Goal: Ask a question: Seek information or help from site administrators or community

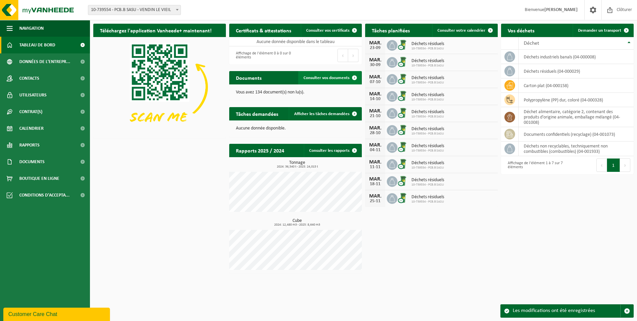
click at [318, 76] on span "Consulter vos documents" at bounding box center [327, 78] width 46 height 4
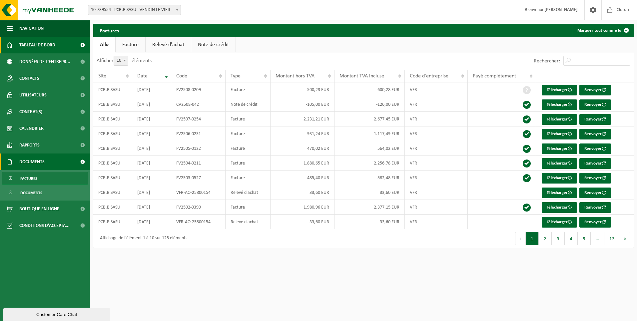
click at [24, 41] on span "Tableau de bord" at bounding box center [37, 45] width 36 height 17
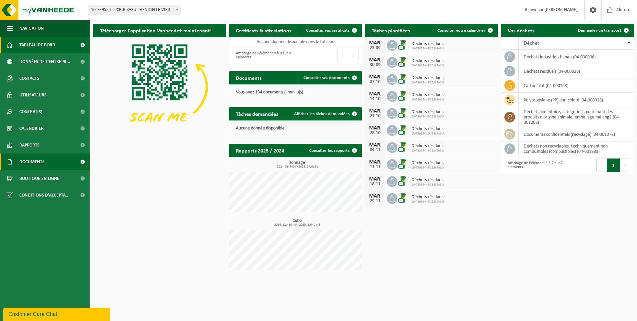
click at [46, 159] on link "Documents" at bounding box center [45, 161] width 90 height 17
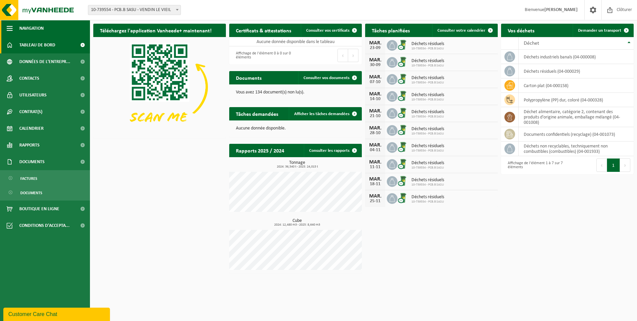
click at [41, 28] on span "Navigation" at bounding box center [31, 28] width 24 height 17
click at [41, 28] on button "Navigation" at bounding box center [45, 28] width 90 height 17
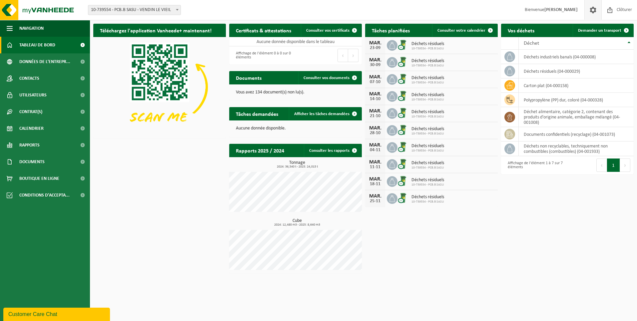
click at [591, 10] on span at bounding box center [593, 10] width 10 height 20
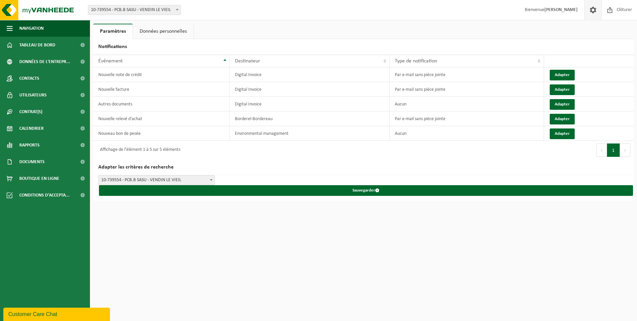
click at [183, 32] on link "Données personnelles" at bounding box center [163, 31] width 61 height 15
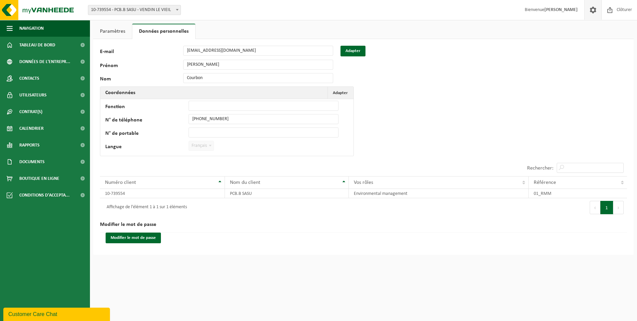
click at [114, 30] on link "Paramètres" at bounding box center [112, 31] width 39 height 15
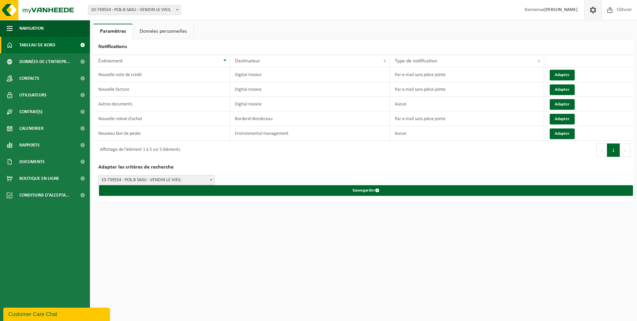
click at [44, 42] on span "Tableau de bord" at bounding box center [37, 45] width 36 height 17
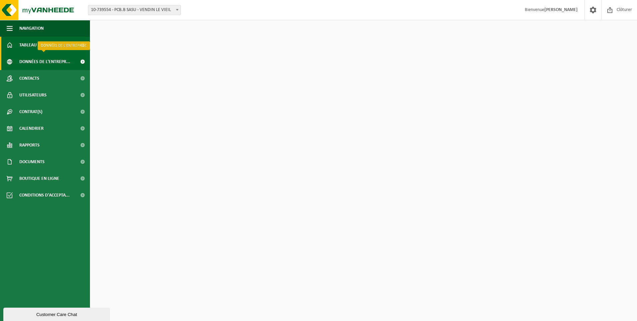
click at [47, 62] on span "Données de l'entrepr..." at bounding box center [44, 61] width 51 height 17
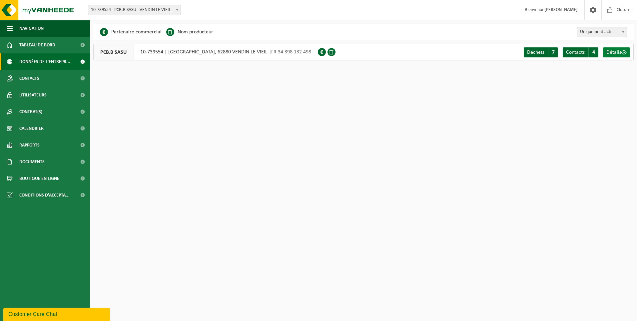
click at [621, 52] on span "Détails" at bounding box center [614, 52] width 15 height 5
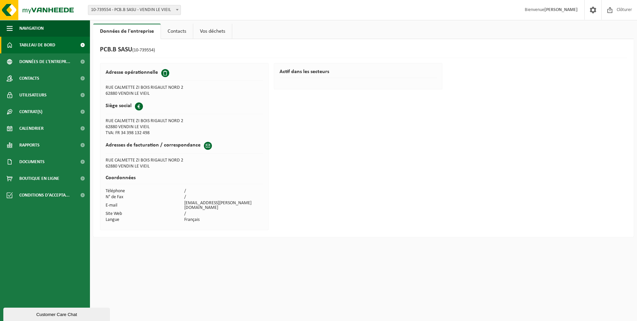
click at [40, 41] on span "Tableau de bord" at bounding box center [37, 45] width 36 height 17
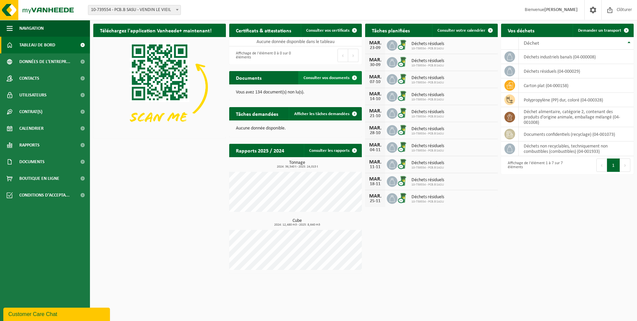
click at [352, 79] on span at bounding box center [354, 77] width 13 height 13
click at [509, 56] on icon at bounding box center [510, 56] width 7 height 7
click at [43, 65] on span "Données de l'entrepr..." at bounding box center [44, 61] width 51 height 17
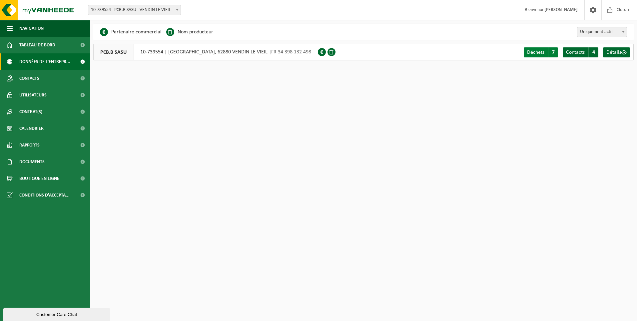
click at [549, 51] on span "7" at bounding box center [553, 52] width 10 height 10
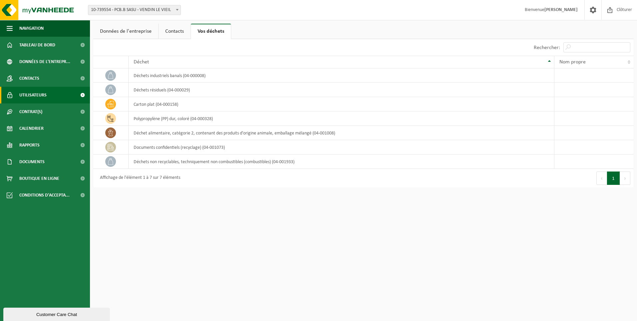
click at [27, 95] on span "Utilisateurs" at bounding box center [32, 95] width 27 height 17
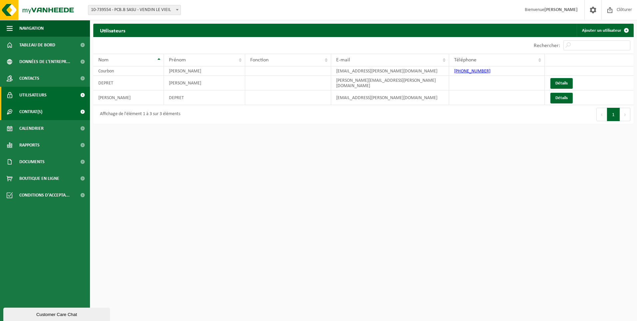
click at [36, 111] on span "Contrat(s)" at bounding box center [30, 111] width 23 height 17
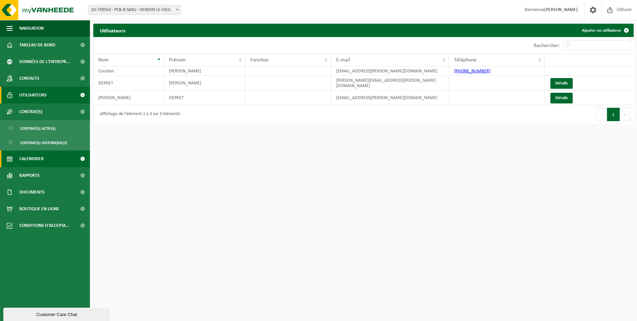
click at [33, 159] on span "Calendrier" at bounding box center [31, 158] width 24 height 17
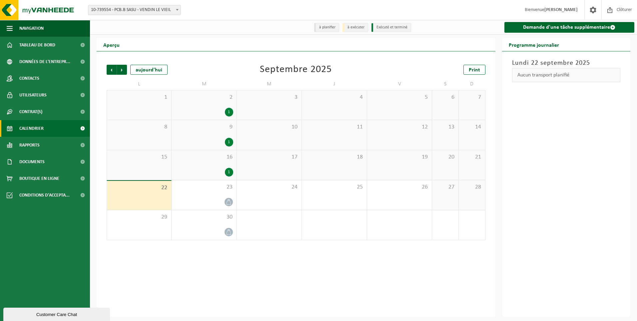
click at [231, 111] on div "1" at bounding box center [229, 112] width 8 height 9
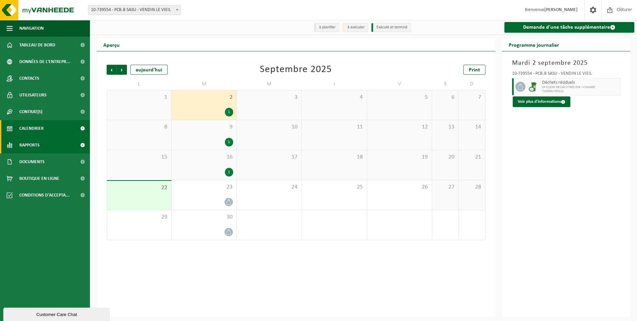
click at [36, 146] on span "Rapports" at bounding box center [29, 145] width 20 height 17
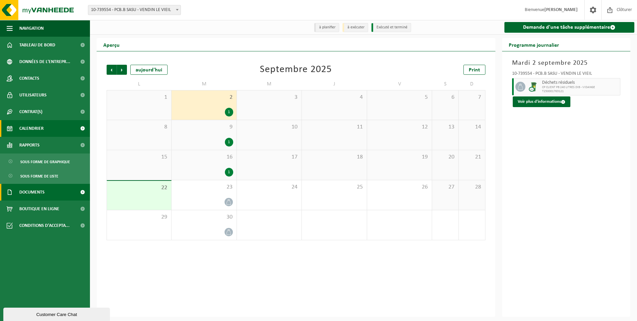
click at [28, 188] on span "Documents" at bounding box center [31, 192] width 25 height 17
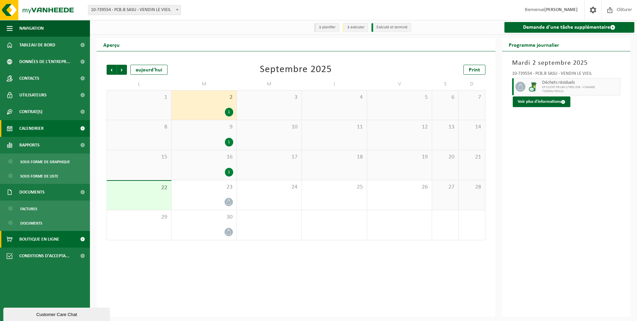
click at [30, 235] on span "Boutique en ligne" at bounding box center [39, 239] width 40 height 17
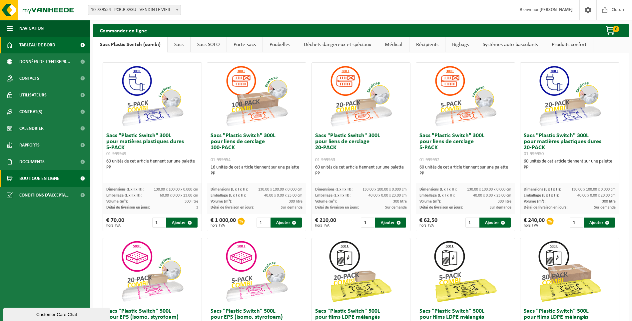
click at [45, 39] on span "Tableau de bord" at bounding box center [37, 45] width 36 height 17
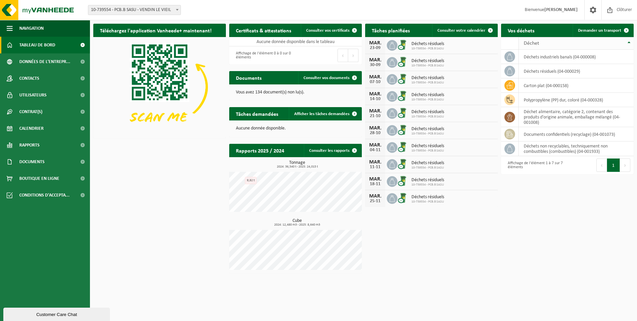
click at [629, 41] on th "Déchet" at bounding box center [576, 43] width 115 height 13
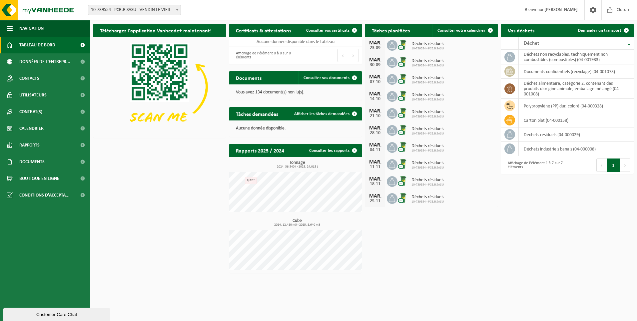
drag, startPoint x: 279, startPoint y: 29, endPoint x: 285, endPoint y: 28, distance: 5.4
click at [279, 29] on h2 "Certificats & attestations" at bounding box center [263, 30] width 69 height 13
click at [335, 29] on span "Consulter vos certificats" at bounding box center [327, 30] width 43 height 4
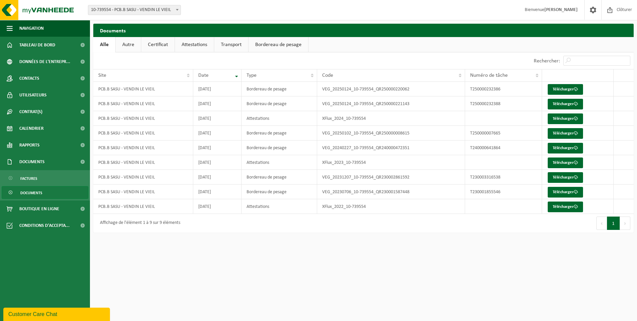
click at [44, 314] on div "Customer Care Chat" at bounding box center [56, 314] width 97 height 8
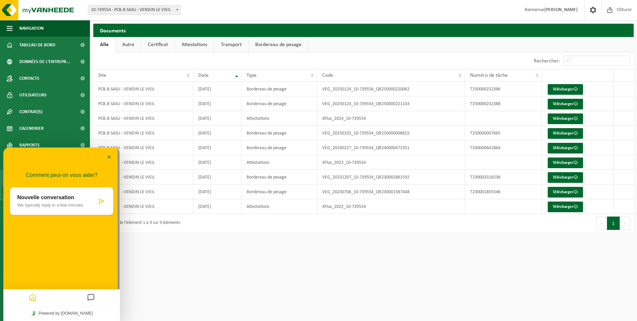
click at [89, 296] on icon "Messages" at bounding box center [91, 297] width 8 height 13
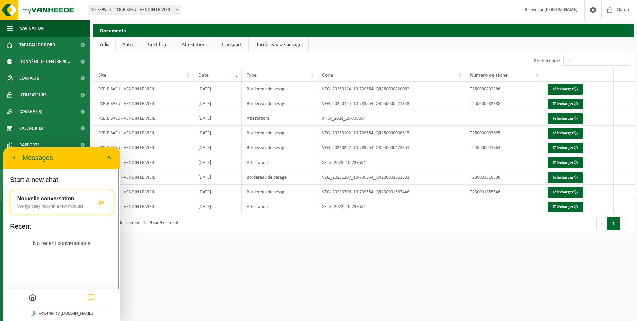
click at [46, 202] on div "Nouvelle conversation We typically reply in a few minutes" at bounding box center [56, 201] width 79 height 13
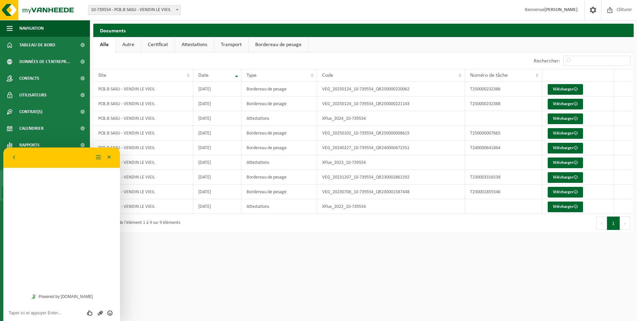
click at [57, 307] on div "Évaluez cette conversation Envoyer un fichier Insérer émoticône" at bounding box center [61, 312] width 117 height 17
click at [55, 311] on textarea at bounding box center [62, 312] width 106 height 5
type textarea "declaration red"
click at [111, 156] on button "Minimiser" at bounding box center [109, 157] width 11 height 10
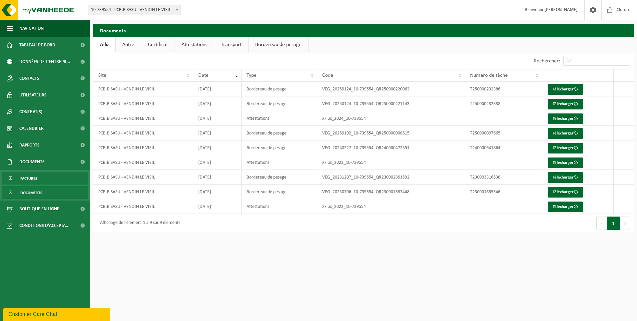
click at [32, 174] on span "Factures" at bounding box center [28, 178] width 17 height 13
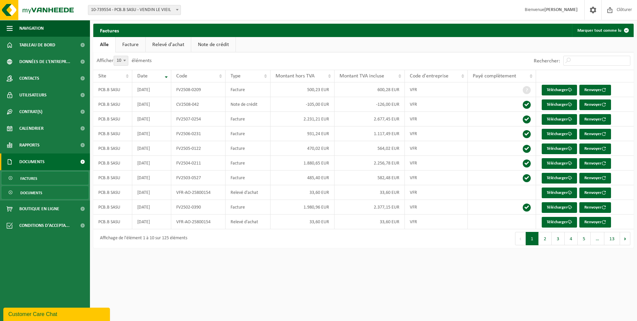
click at [35, 193] on span "Documents" at bounding box center [31, 192] width 22 height 13
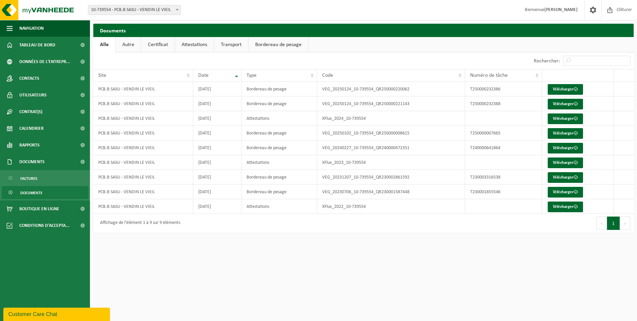
click at [131, 44] on link "Autre" at bounding box center [128, 44] width 25 height 15
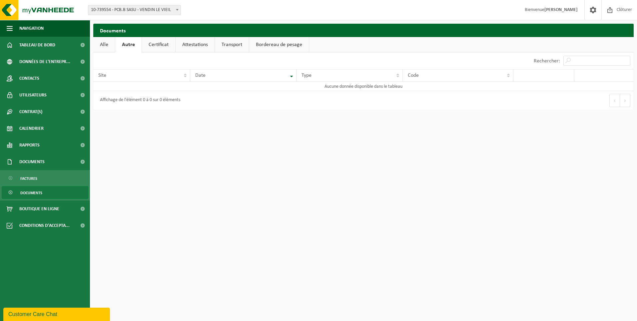
click at [161, 40] on link "Certificat" at bounding box center [158, 44] width 33 height 15
click at [180, 40] on link "Attestations" at bounding box center [194, 44] width 39 height 15
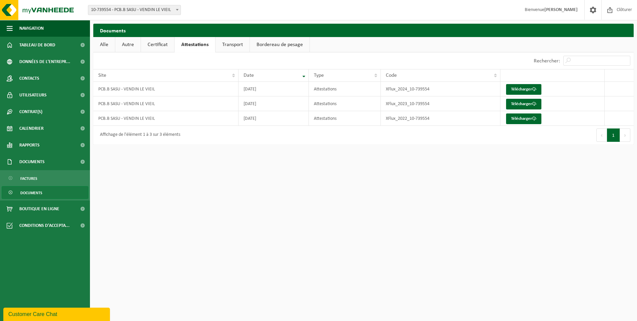
click at [222, 45] on link "Transport" at bounding box center [233, 44] width 34 height 15
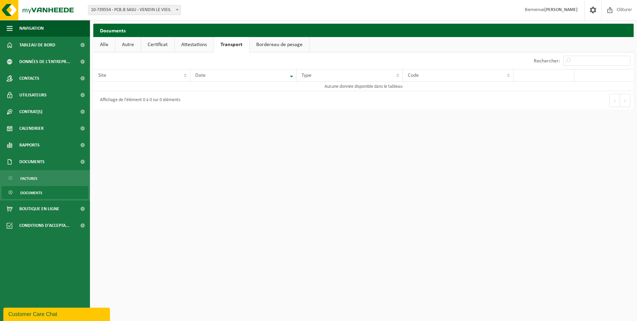
click at [202, 45] on link "Attestations" at bounding box center [194, 44] width 39 height 15
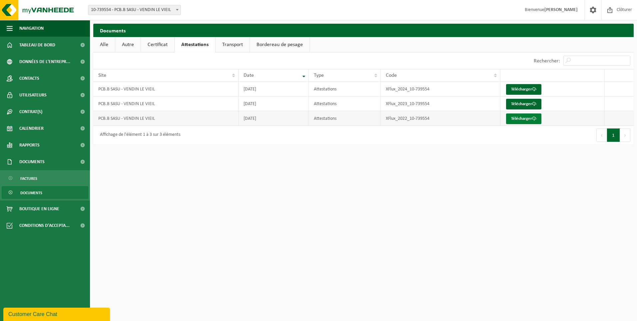
click at [514, 119] on link "Télécharger" at bounding box center [523, 118] width 35 height 11
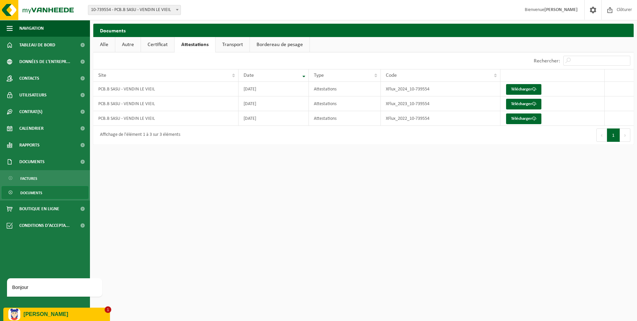
click at [53, 314] on p "[PERSON_NAME]" at bounding box center [64, 314] width 81 height 6
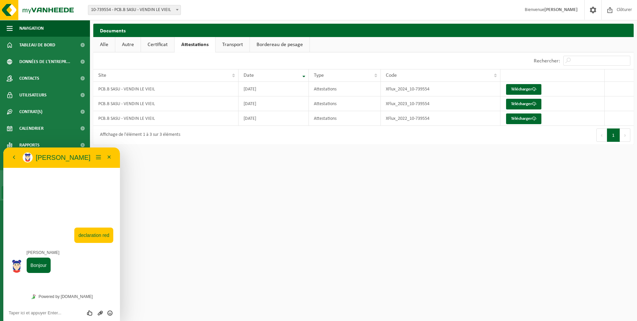
click at [47, 314] on textarea at bounding box center [62, 312] width 106 height 5
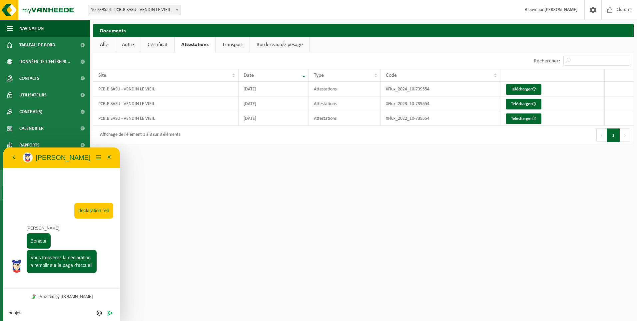
type textarea "bonjour"
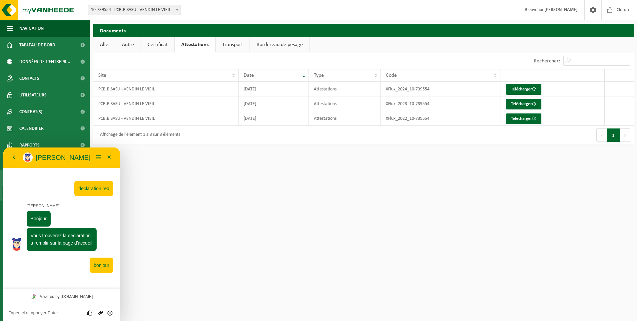
click at [55, 306] on div "Évaluez cette conversation Envoyer un fichier Insérer émoticône" at bounding box center [61, 312] width 117 height 17
click at [55, 311] on textarea at bounding box center [62, 312] width 106 height 5
type textarea "ou est la page d'accueil"
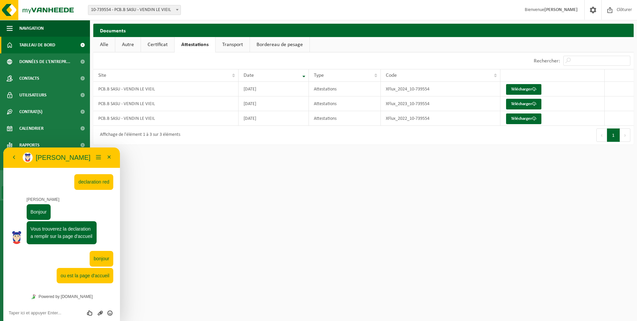
click at [42, 46] on span "Tableau de bord" at bounding box center [37, 45] width 36 height 17
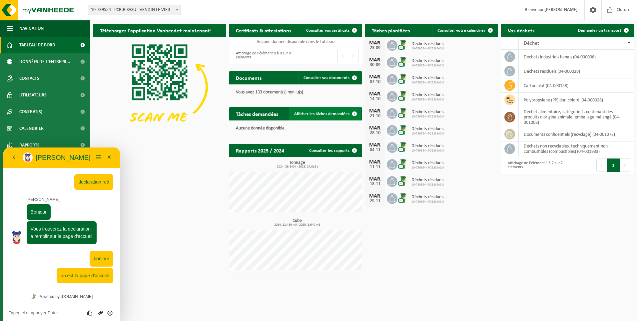
click at [335, 114] on span "Afficher les tâches demandées" at bounding box center [321, 114] width 55 height 4
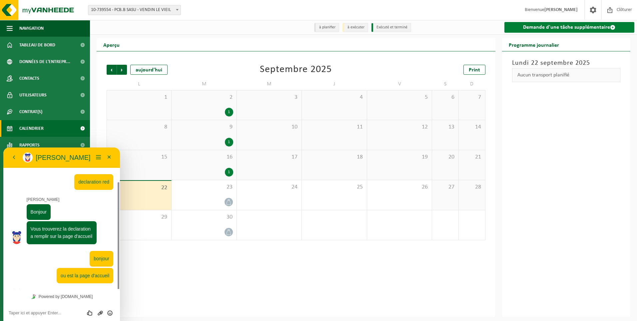
scroll to position [18, 0]
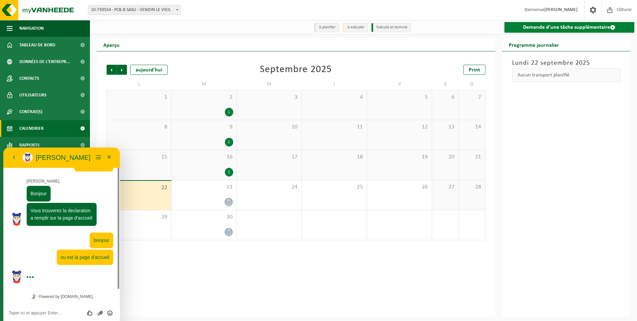
click at [601, 27] on link "Demande d'une tâche supplémentaire" at bounding box center [570, 27] width 130 height 11
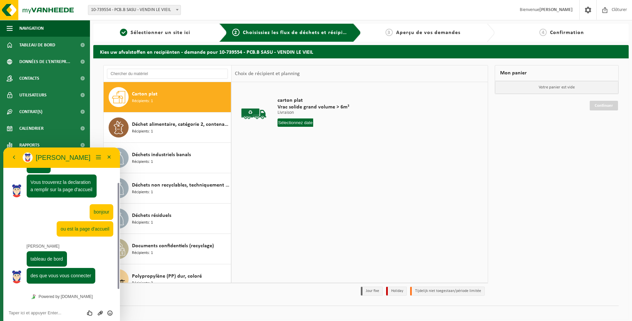
click at [50, 310] on textarea at bounding box center [62, 312] width 106 height 5
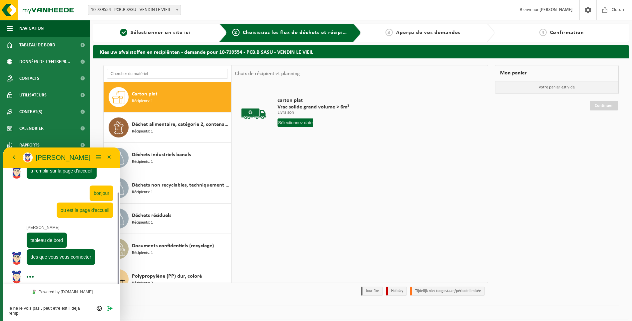
type textarea "je ne le vois pas , peut etre est il deja rempli?"
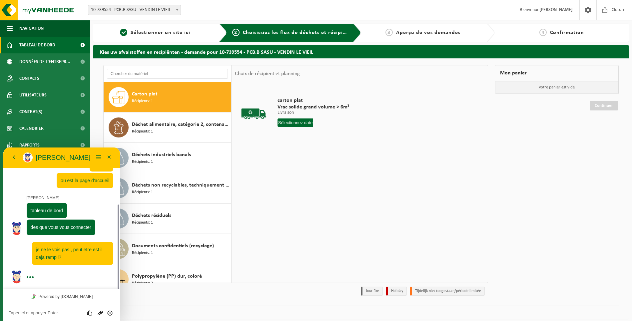
click at [58, 47] on link "Tableau de bord" at bounding box center [45, 45] width 90 height 17
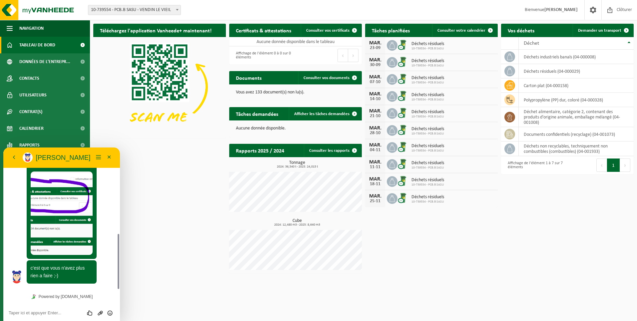
scroll to position [220, 0]
click at [59, 314] on textarea at bounding box center [62, 312] width 106 height 5
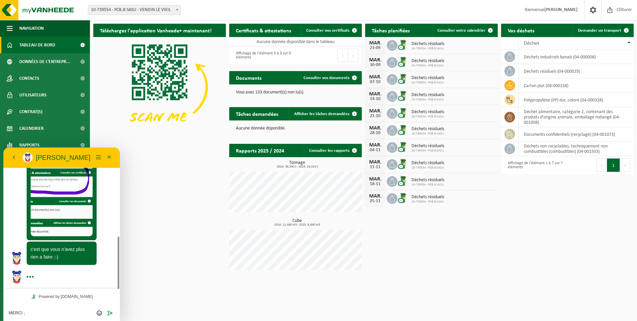
type textarea "MERCI ;)"
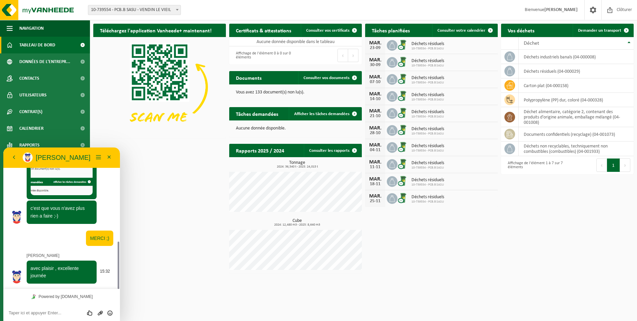
scroll to position [279, 0]
click at [109, 158] on button "Minimiser" at bounding box center [109, 157] width 11 height 10
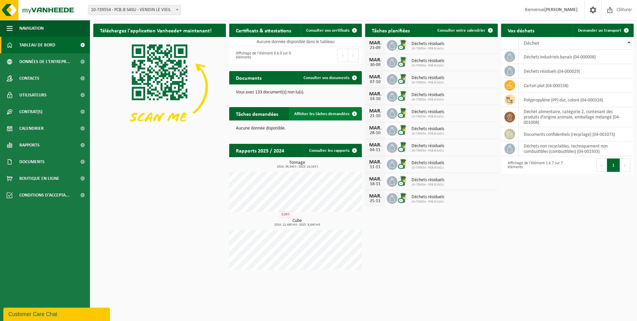
click at [355, 113] on span at bounding box center [354, 113] width 13 height 13
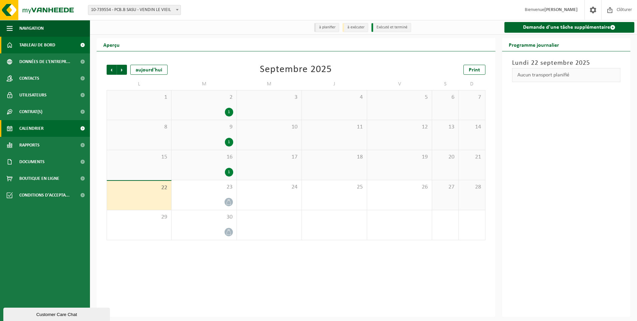
click at [43, 49] on span "Tableau de bord" at bounding box center [37, 45] width 36 height 17
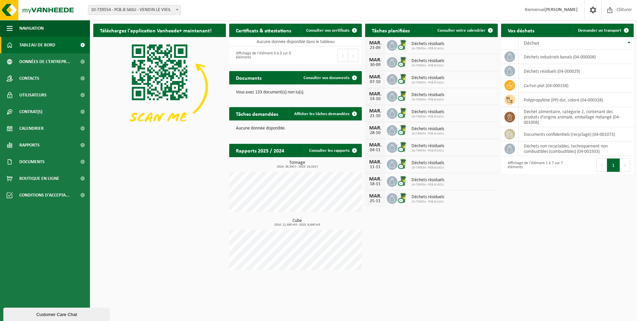
click at [436, 269] on div "Téléchargez l'application Vanheede+ maintenant! Cachez Certificats & attestatio…" at bounding box center [364, 148] width 544 height 256
drag, startPoint x: 436, startPoint y: 269, endPoint x: 554, endPoint y: 219, distance: 127.9
click at [554, 219] on div "Téléchargez l'application Vanheede+ maintenant! Cachez Certificats & attestatio…" at bounding box center [364, 148] width 544 height 256
